Goal: Task Accomplishment & Management: Use online tool/utility

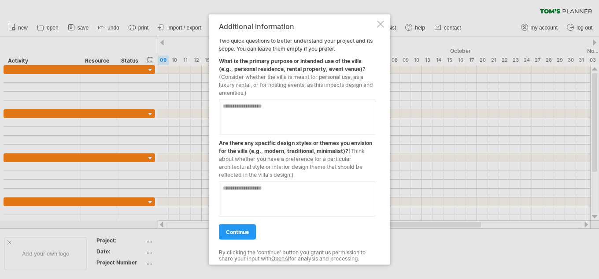
click at [249, 105] on textarea at bounding box center [297, 116] width 156 height 35
type textarea "**********"
click at [271, 188] on textarea at bounding box center [297, 198] width 156 height 35
click at [246, 228] on link "continue" at bounding box center [237, 231] width 37 height 15
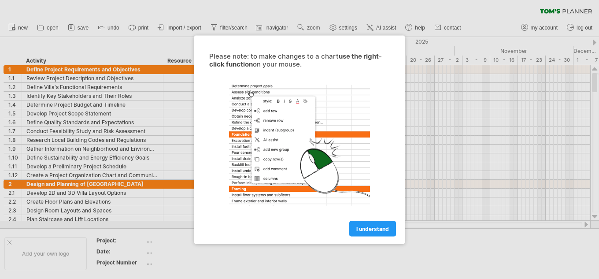
click at [376, 226] on span "I understand" at bounding box center [372, 228] width 33 height 7
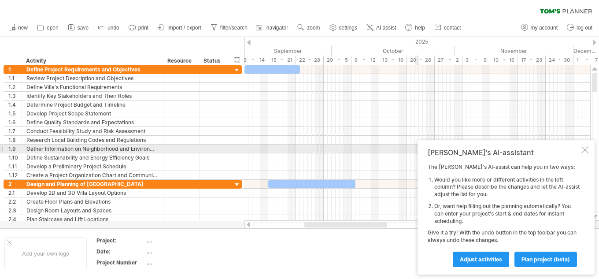
click at [585, 150] on div at bounding box center [584, 149] width 7 height 7
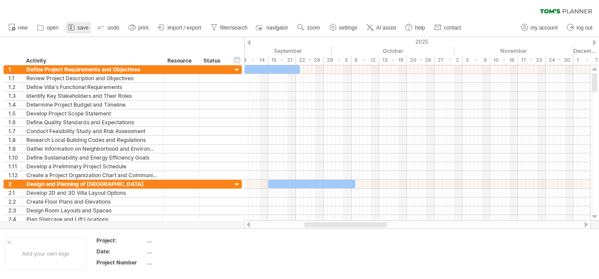
click at [81, 27] on span "save" at bounding box center [82, 28] width 11 height 6
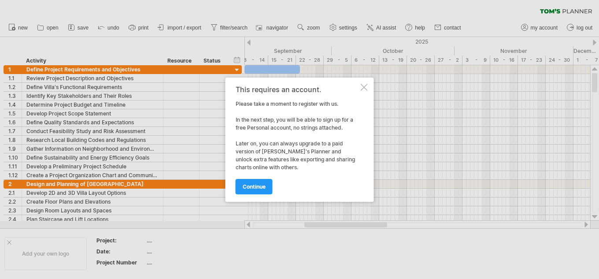
click at [361, 85] on div at bounding box center [364, 87] width 7 height 7
